Goal: Find specific page/section: Find specific page/section

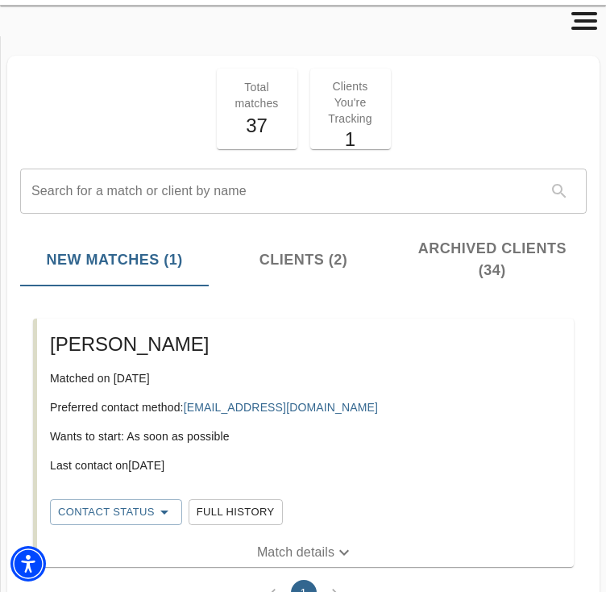
scroll to position [54, 0]
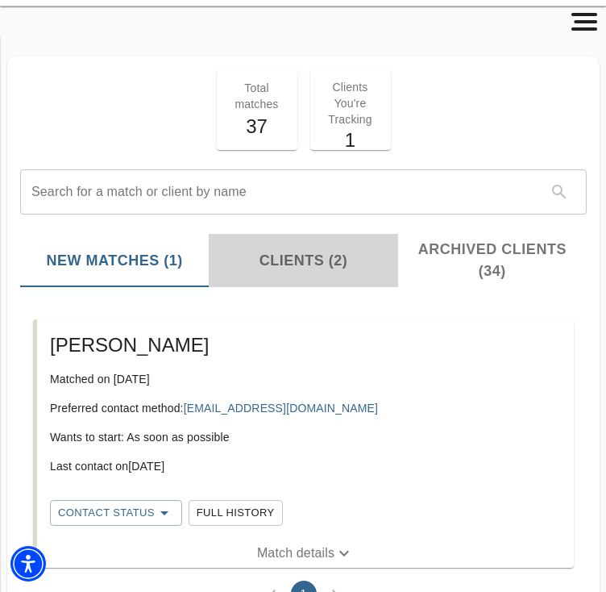
click at [295, 273] on button "Clients (2)" at bounding box center [303, 260] width 189 height 53
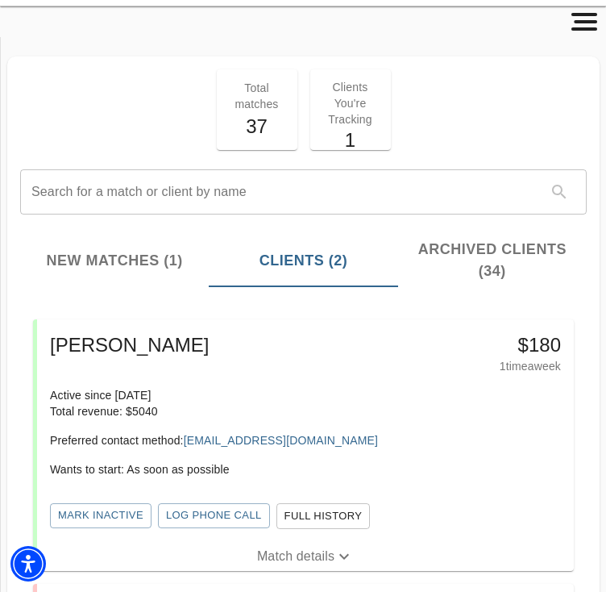
click at [602, 114] on div "Total matches 37 Clients You're Tracking 1 Search for a match or client by name…" at bounding box center [304, 494] width 606 height 876
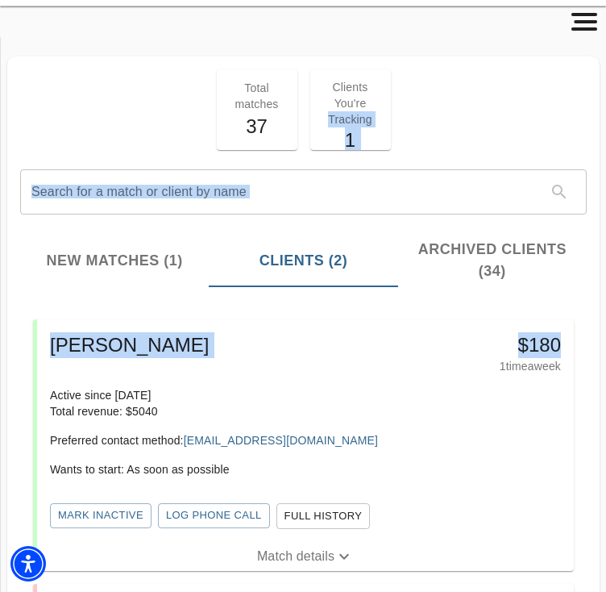
drag, startPoint x: 603, startPoint y: 110, endPoint x: 568, endPoint y: 346, distance: 238.0
click at [568, 346] on div "Total matches 37 Clients You're Tracking 1 Search for a match or client by name…" at bounding box center [304, 494] width 606 height 876
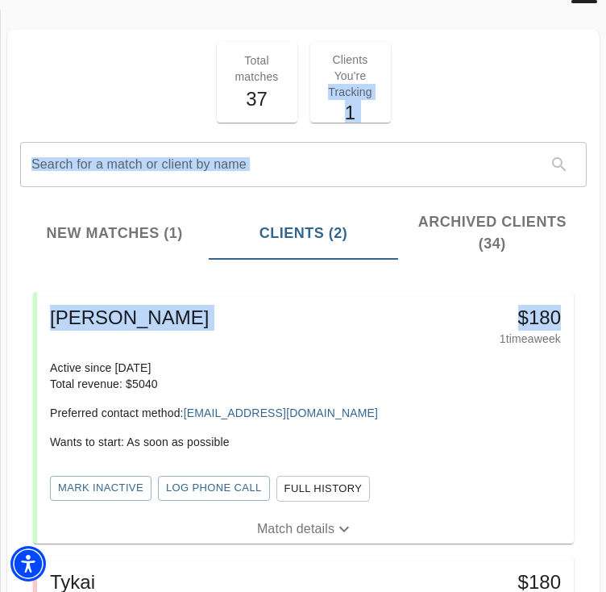
scroll to position [83, 0]
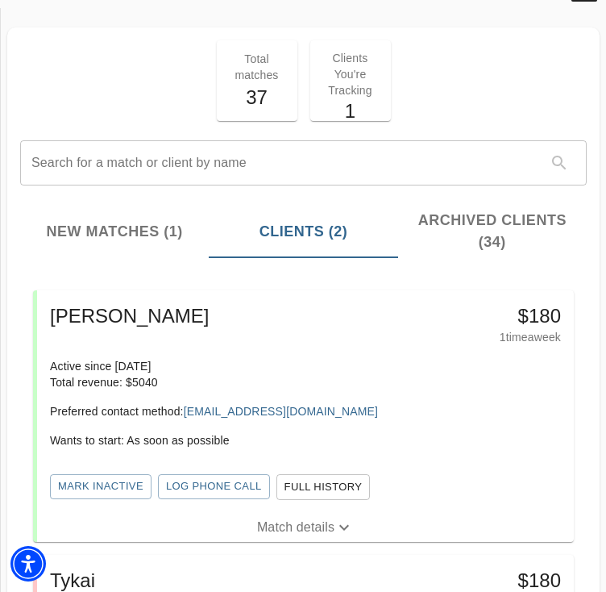
click at [198, 116] on div "Total matches 37 Clients You're Tracking 1" at bounding box center [304, 81] width 580 height 94
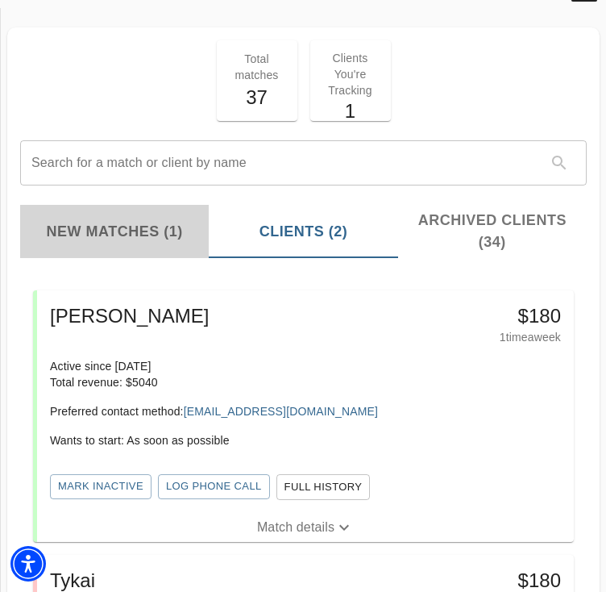
click at [148, 243] on button "New Matches (1)" at bounding box center [114, 231] width 189 height 53
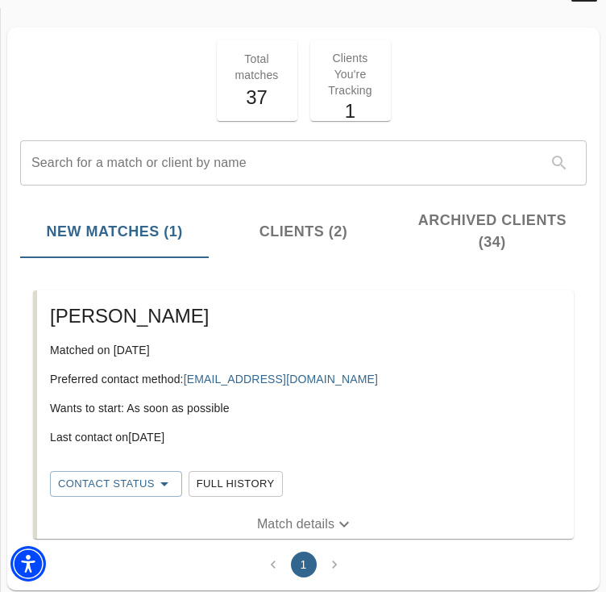
click at [353, 89] on p "Clients You're Tracking" at bounding box center [350, 74] width 61 height 48
